Goal: Task Accomplishment & Management: Manage account settings

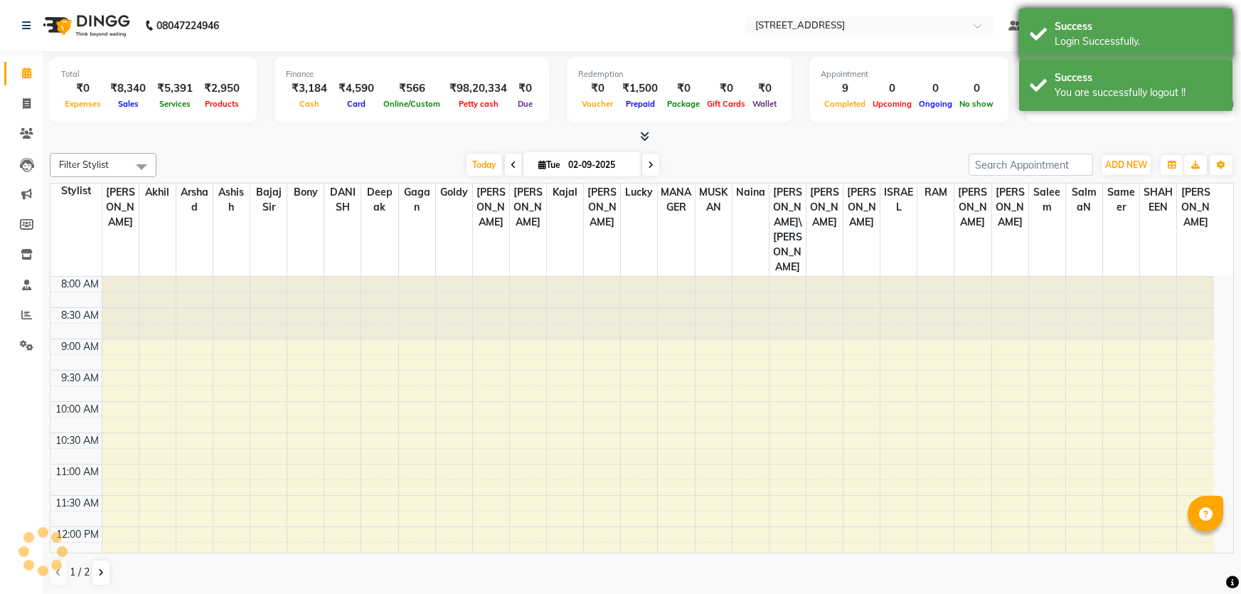
click at [1152, 28] on div "Success" at bounding box center [1137, 26] width 167 height 15
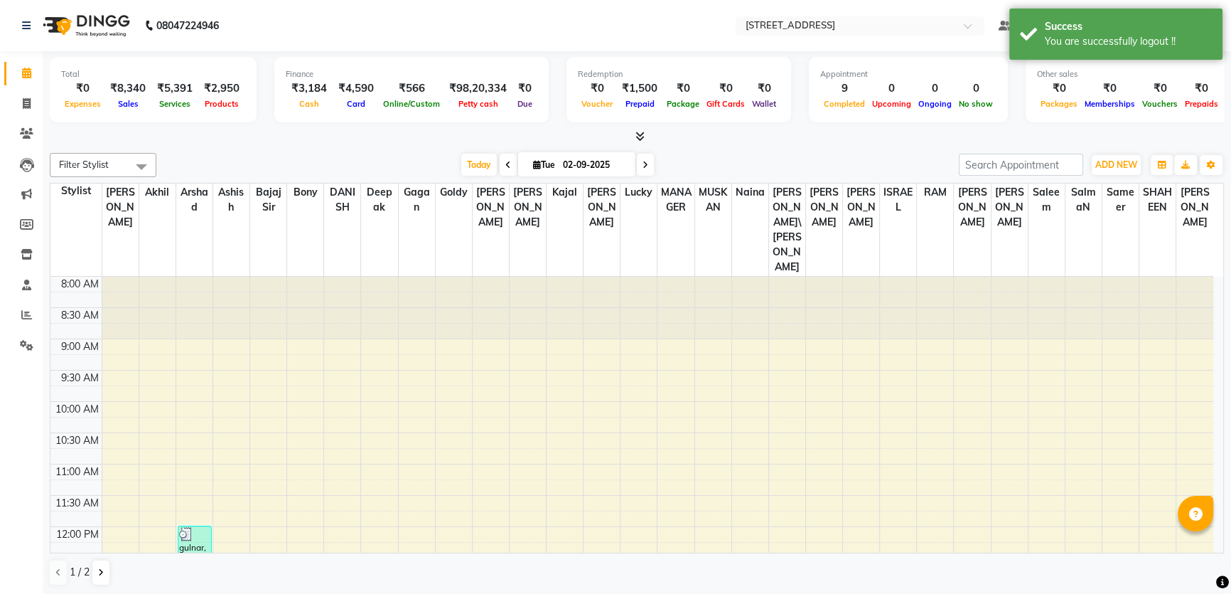
click at [46, 98] on div "Total ₹0 Expenses ₹8,340 Sales ₹5,391 Services ₹2,950 Products Finance ₹3,184 C…" at bounding box center [637, 323] width 1189 height 544
click at [15, 100] on span at bounding box center [26, 104] width 25 height 16
select select "5703"
select select "service"
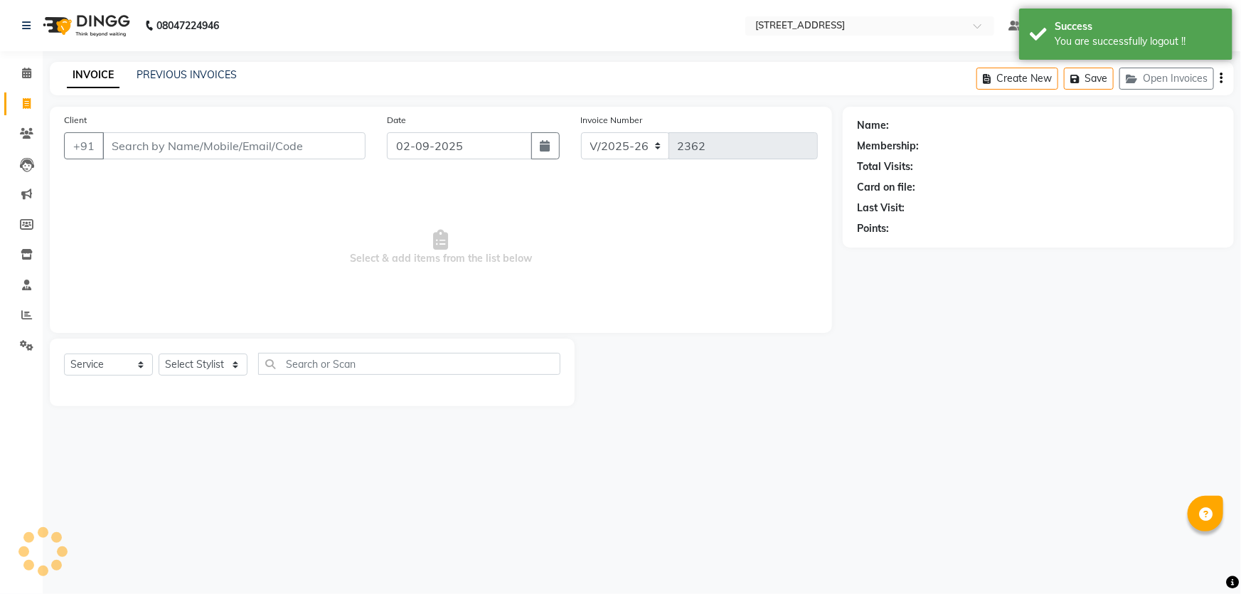
click at [185, 63] on div "INVOICE PREVIOUS INVOICES Create New Save Open Invoices" at bounding box center [642, 78] width 1184 height 33
click at [188, 70] on link "PREVIOUS INVOICES" at bounding box center [187, 74] width 100 height 13
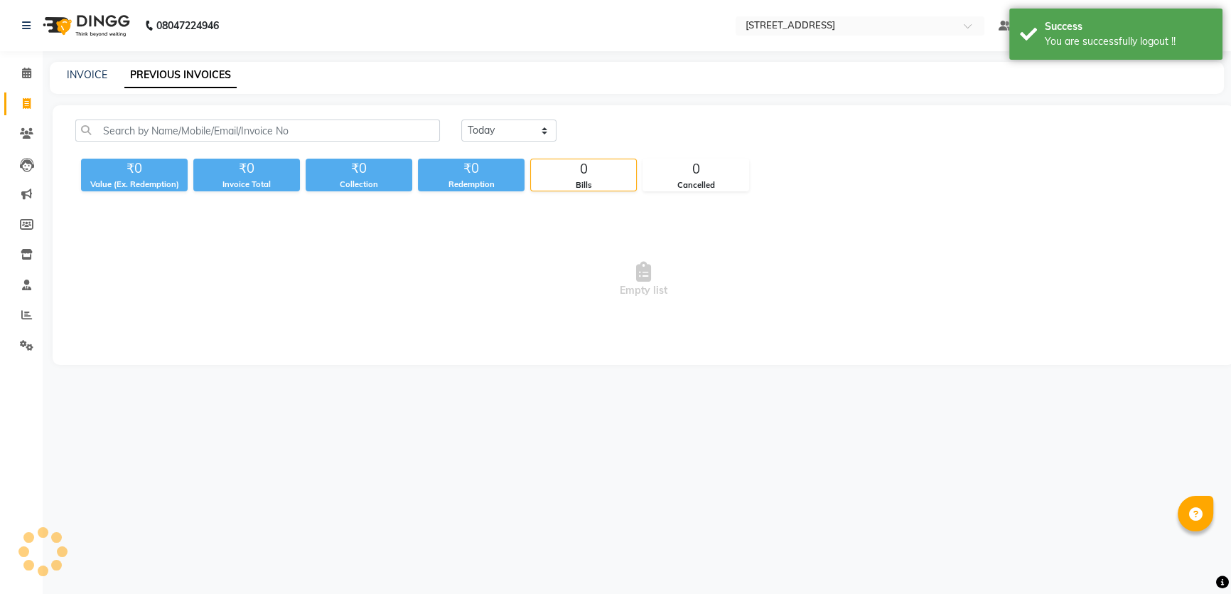
click at [512, 119] on div "[DATE] [DATE] Custom Range ₹0 Value (Ex. Redemption) ₹0 Invoice Total ₹0 Collec…" at bounding box center [644, 235] width 1182 height 260
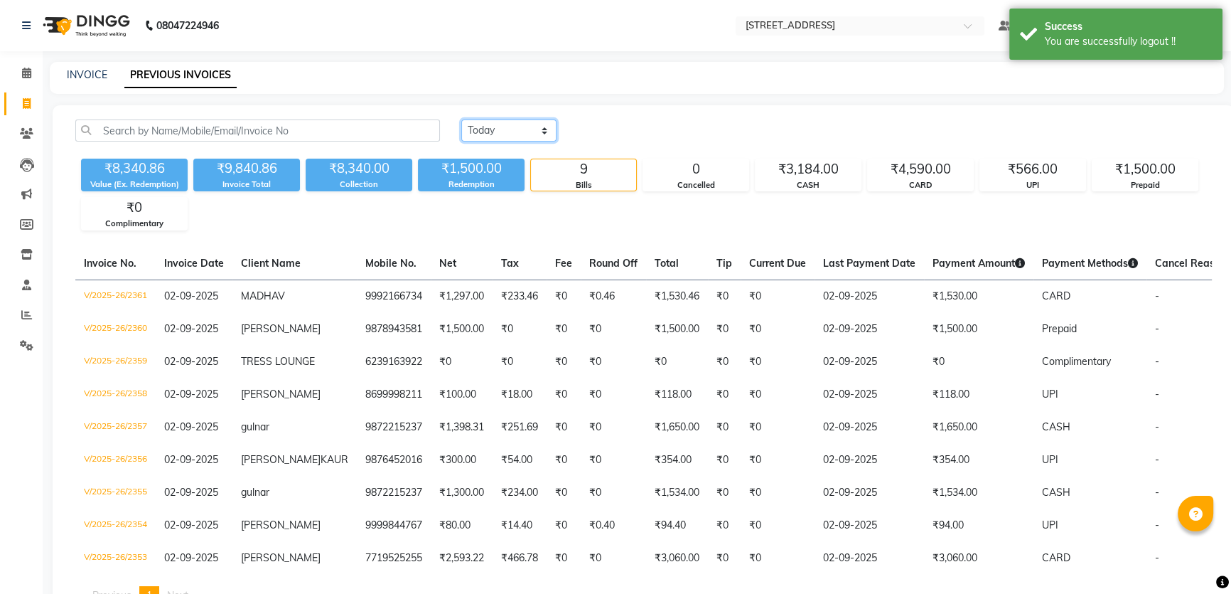
click at [525, 134] on select "[DATE] [DATE] Custom Range" at bounding box center [508, 130] width 95 height 22
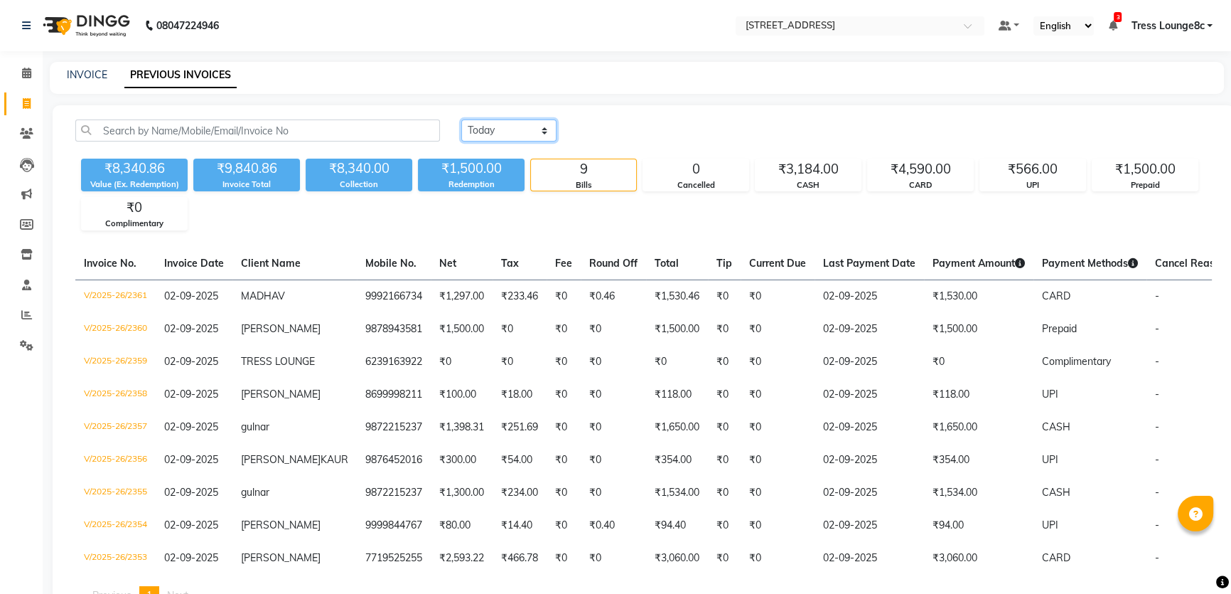
select select "range"
click at [461, 119] on select "[DATE] [DATE] Custom Range" at bounding box center [508, 130] width 95 height 22
click at [627, 129] on input "02-09-2025" at bounding box center [625, 131] width 100 height 20
select select "9"
select select "2025"
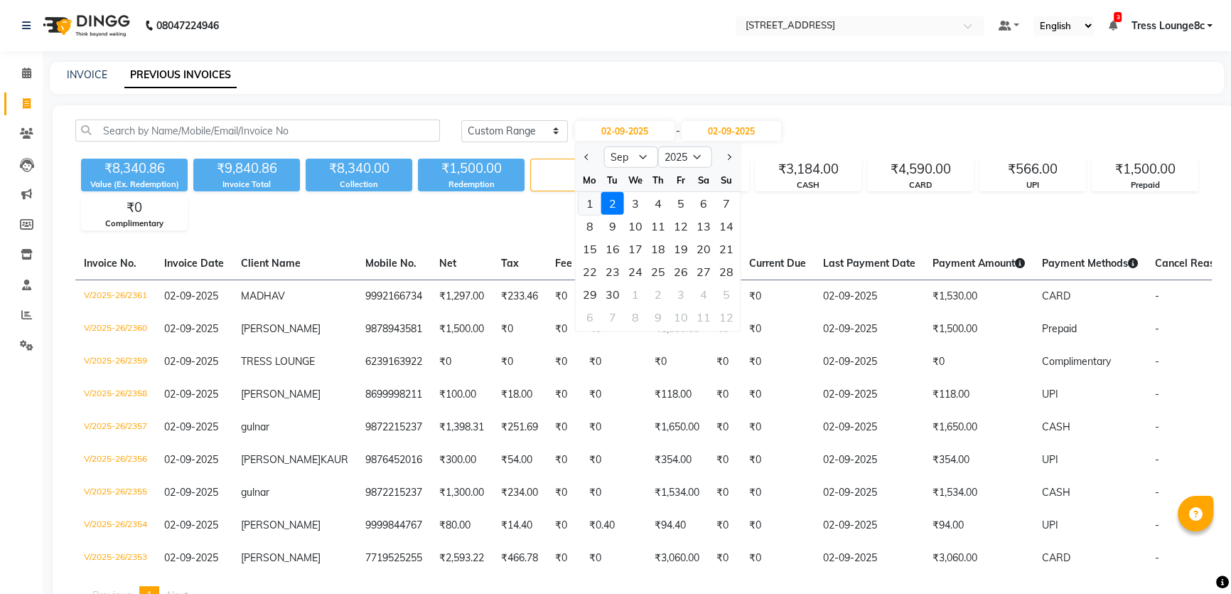
click at [598, 199] on div "1" at bounding box center [590, 203] width 23 height 23
type input "[DATE]"
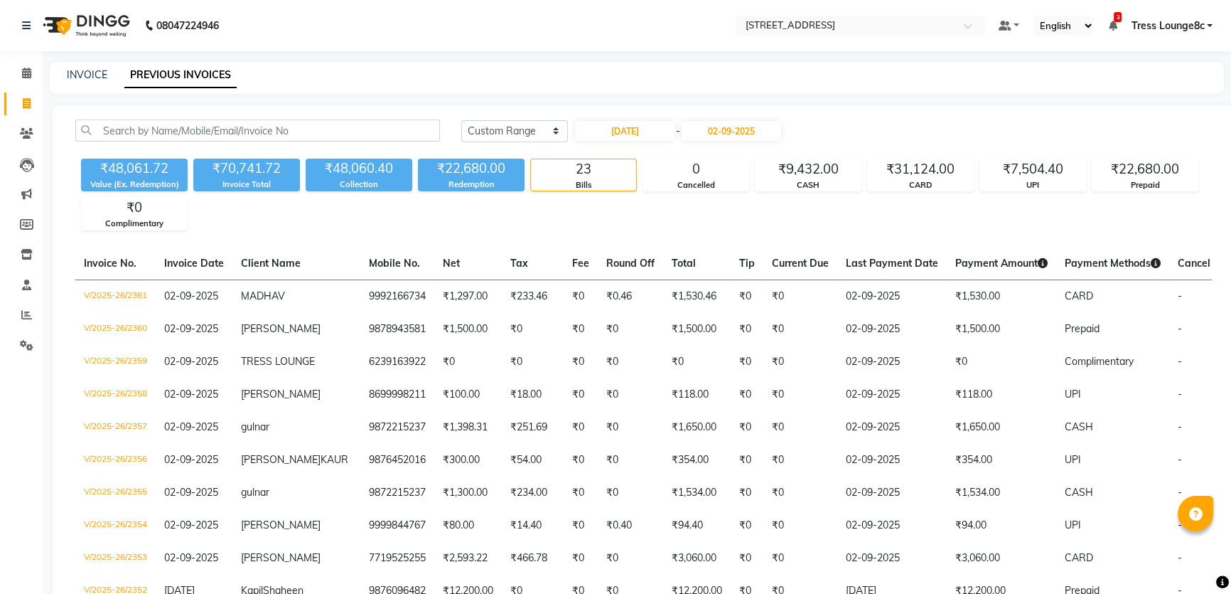
click at [1199, 18] on span "Tress Lounge8c" at bounding box center [1167, 25] width 73 height 15
click at [1149, 107] on link "Sign out" at bounding box center [1140, 98] width 130 height 22
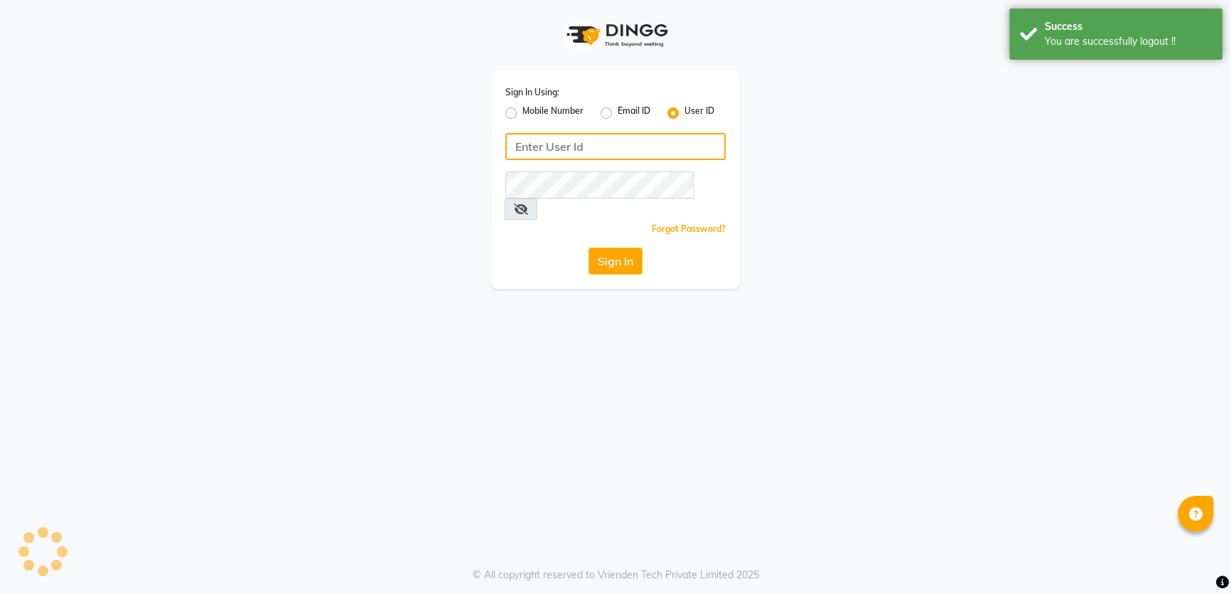
type input "6239163922"
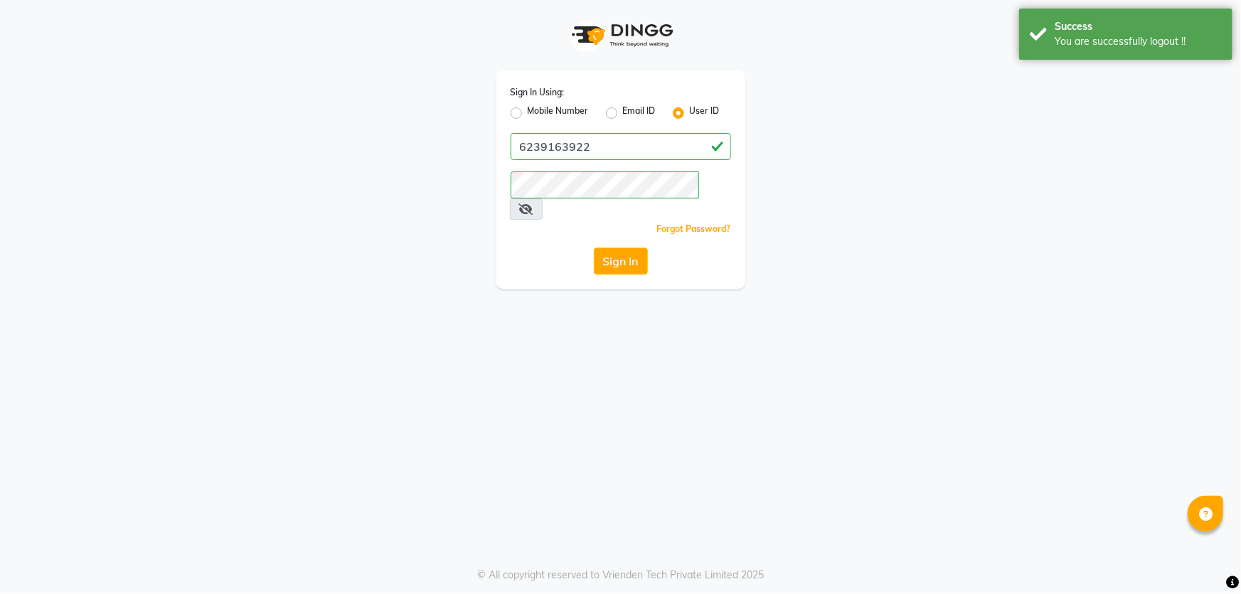
click at [553, 107] on label "Mobile Number" at bounding box center [558, 113] width 61 height 17
click at [537, 107] on input "Mobile Number" at bounding box center [532, 109] width 9 height 9
radio input "true"
radio input "false"
drag, startPoint x: 626, startPoint y: 155, endPoint x: 631, endPoint y: 161, distance: 8.0
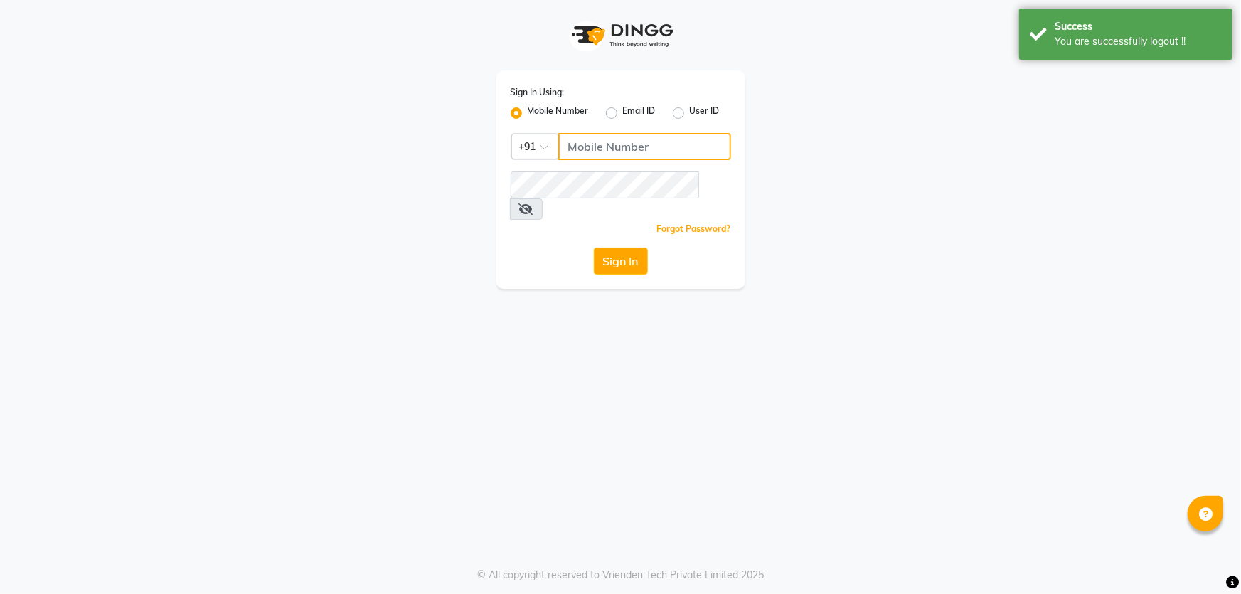
click at [626, 155] on input "Username" at bounding box center [644, 146] width 173 height 27
type input "1724656581"
click at [628, 247] on button "Sign In" at bounding box center [621, 260] width 54 height 27
